Goal: Information Seeking & Learning: Learn about a topic

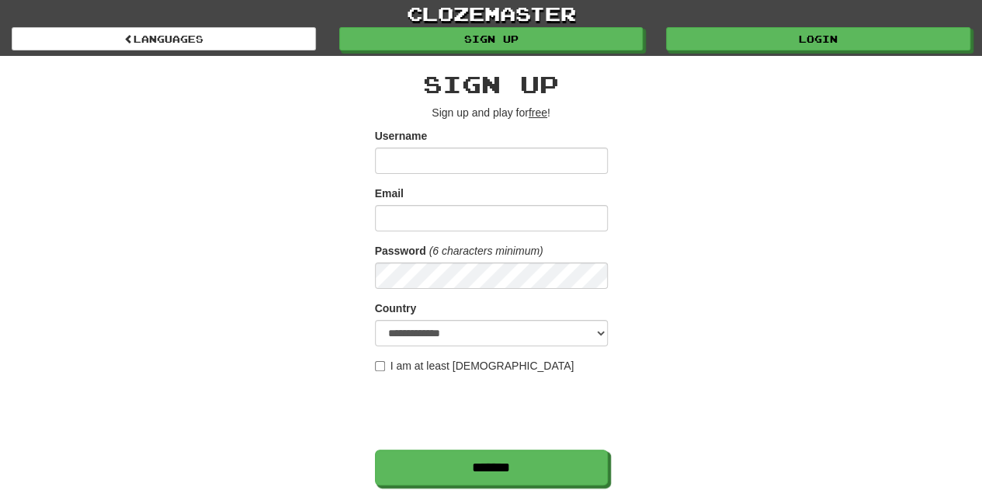
click at [693, 50] on div "clozemaster Languages Sign up Login Languages" at bounding box center [491, 28] width 959 height 56
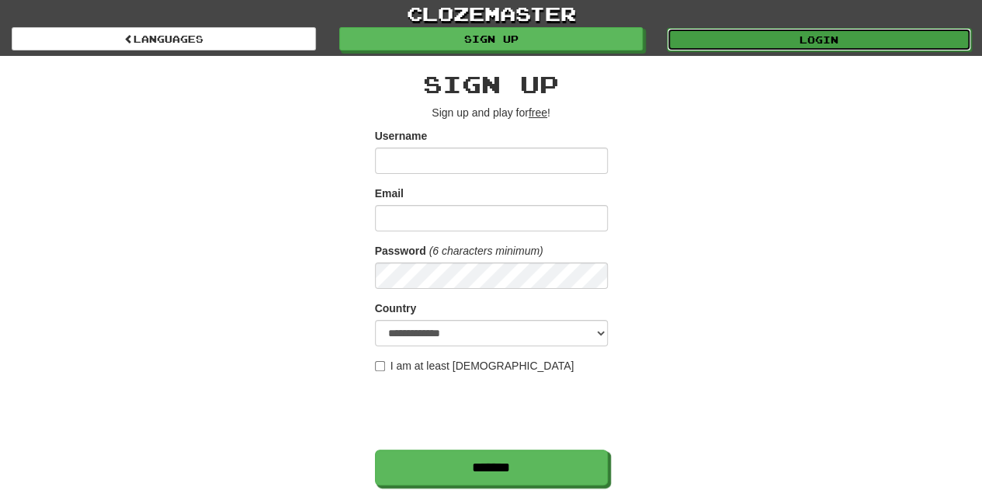
click at [693, 47] on link "Login" at bounding box center [819, 39] width 304 height 23
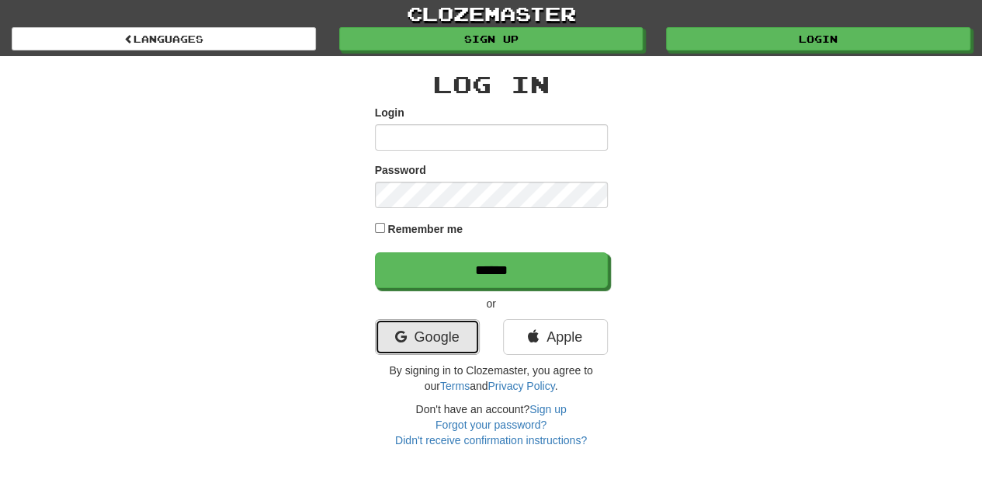
click at [415, 335] on link "Google" at bounding box center [427, 337] width 105 height 36
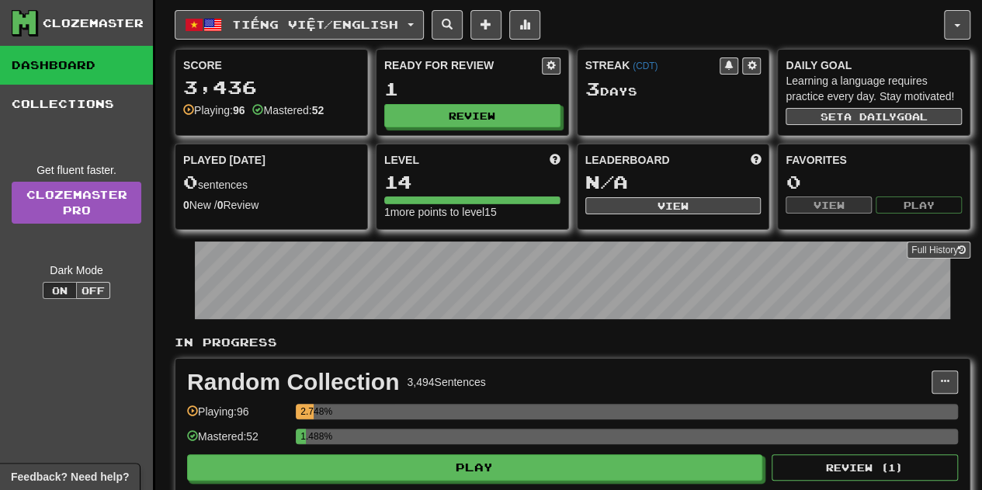
click at [506, 128] on div "Ready for Review 1 Review" at bounding box center [473, 92] width 192 height 85
click at [502, 121] on button "Review" at bounding box center [473, 116] width 176 height 23
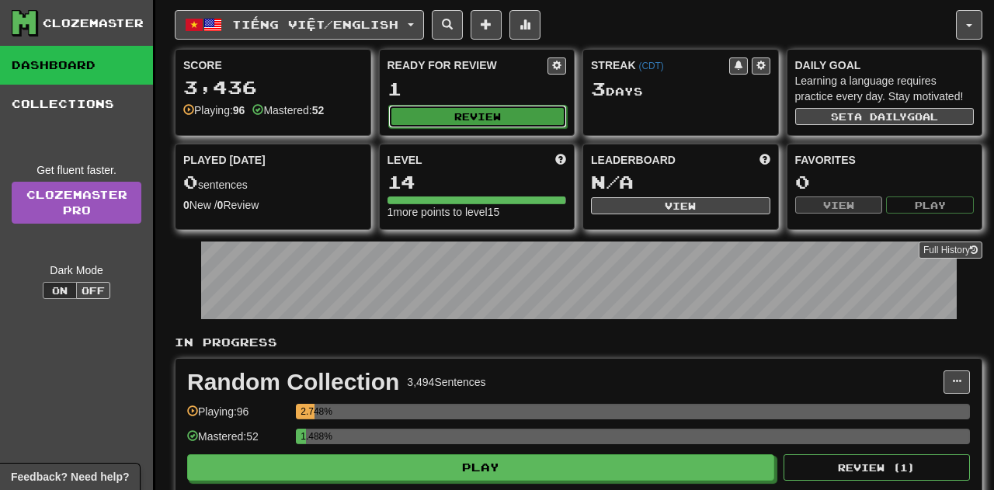
select select "**"
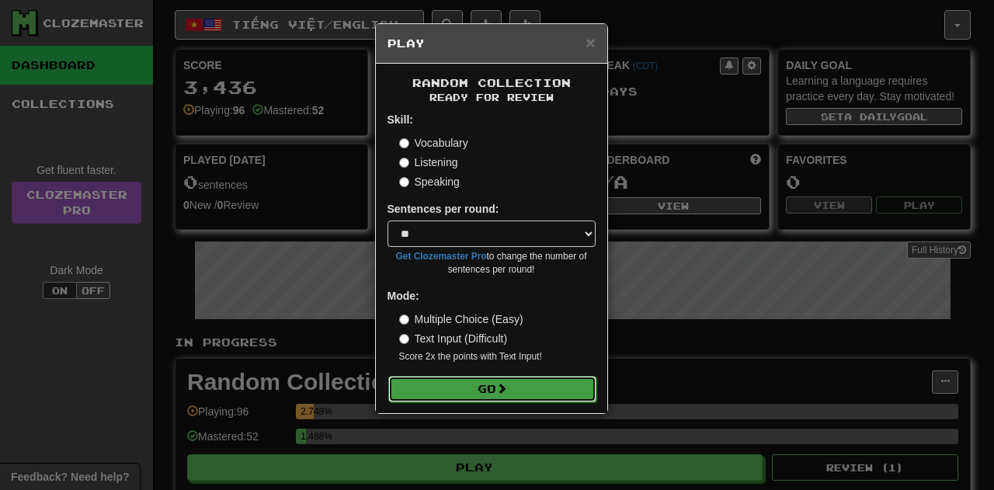
click at [468, 378] on button "Go" at bounding box center [492, 389] width 208 height 26
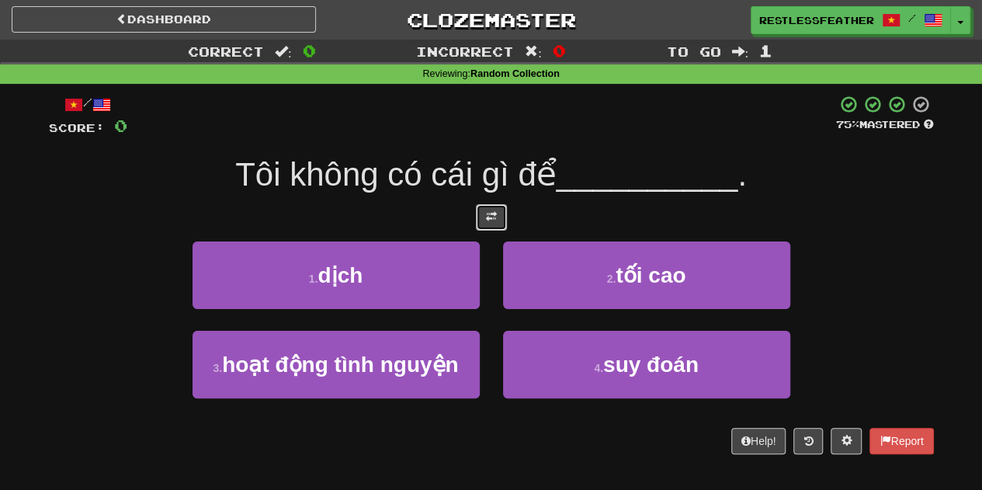
click at [490, 224] on button at bounding box center [491, 217] width 31 height 26
